Goal: Check status: Check status

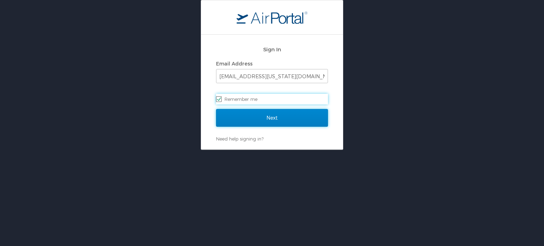
click at [293, 117] on input "Next" at bounding box center [272, 118] width 112 height 18
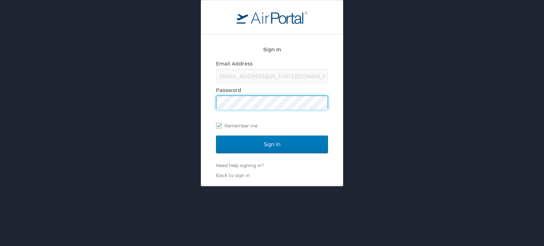
click at [216, 136] on input "Sign In" at bounding box center [272, 145] width 112 height 18
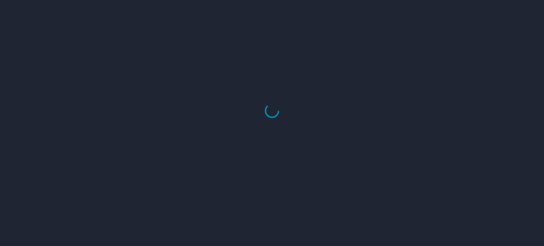
select select "US"
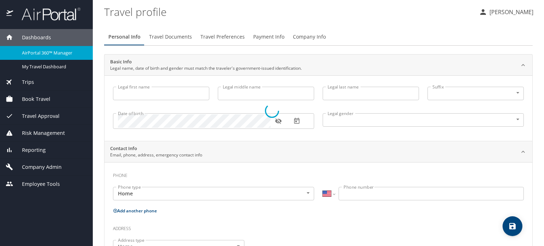
type input "Kelsea"
type input "E"
type input "[PERSON_NAME]"
type input "[DEMOGRAPHIC_DATA]"
select select "US"
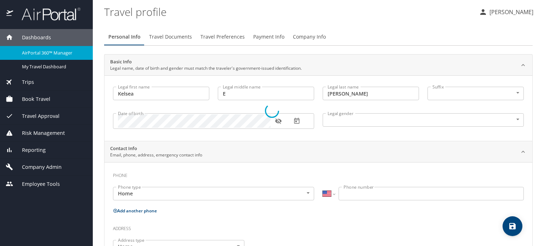
select select "US"
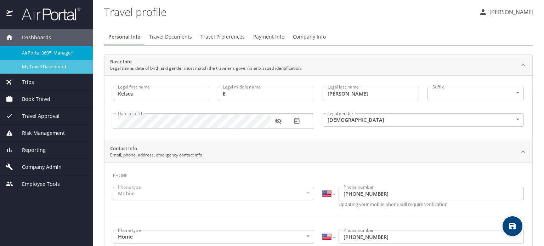
click at [56, 69] on span "My Travel Dashboard" at bounding box center [53, 66] width 62 height 7
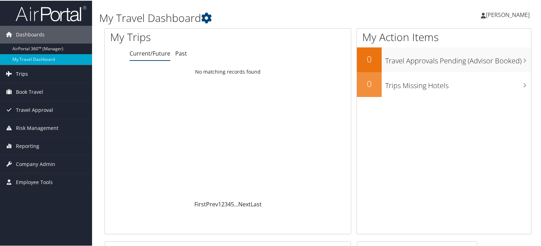
click at [26, 73] on span "Trips" at bounding box center [22, 73] width 12 height 18
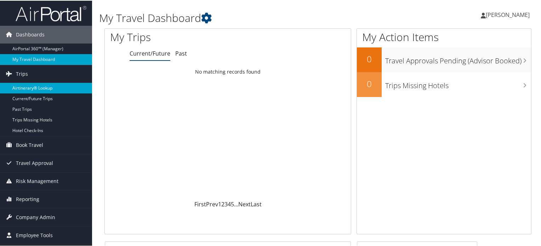
click at [34, 87] on link "Airtinerary® Lookup" at bounding box center [46, 87] width 92 height 11
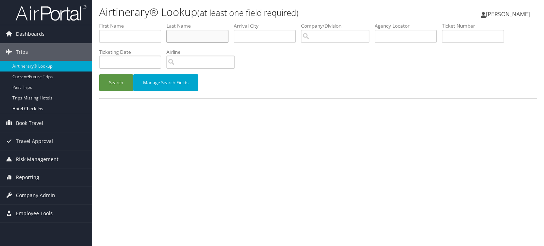
click at [205, 39] on input "text" at bounding box center [197, 36] width 62 height 13
type input "Richard"
click at [147, 33] on input "text" at bounding box center [130, 36] width 62 height 13
type input "Andrea"
click at [99, 74] on button "Search" at bounding box center [116, 82] width 34 height 17
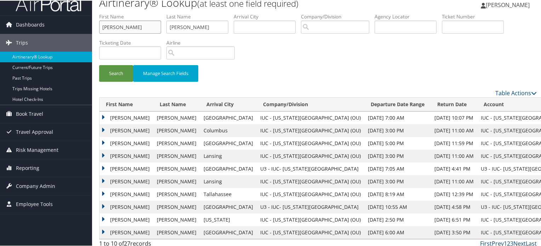
scroll to position [14, 0]
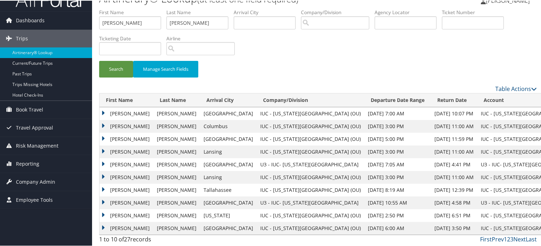
click at [104, 111] on td "ANDREA L" at bounding box center [126, 113] width 54 height 13
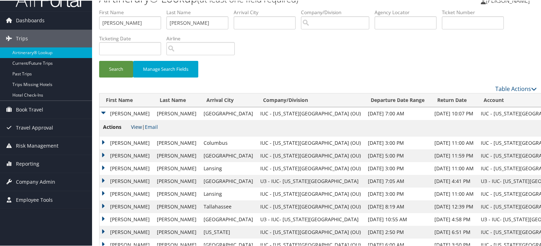
click at [137, 126] on link "View" at bounding box center [136, 126] width 11 height 7
click at [406, 53] on div "Search Manage Search Fields" at bounding box center [318, 46] width 448 height 76
click at [422, 51] on div "Search Manage Search Fields" at bounding box center [318, 46] width 448 height 76
